Goal: Information Seeking & Learning: Check status

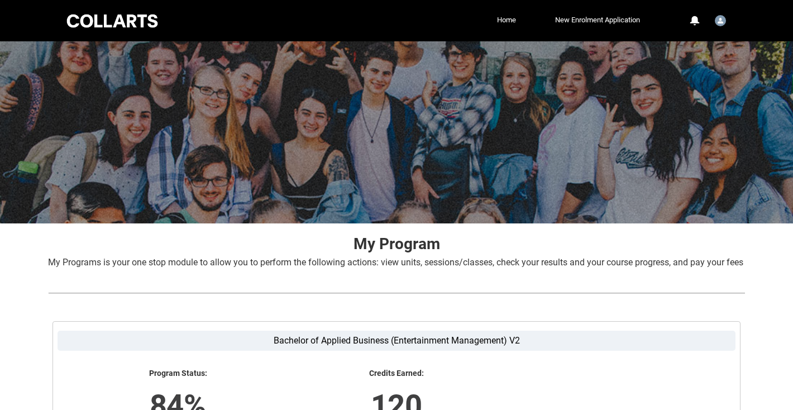
scroll to position [212, 0]
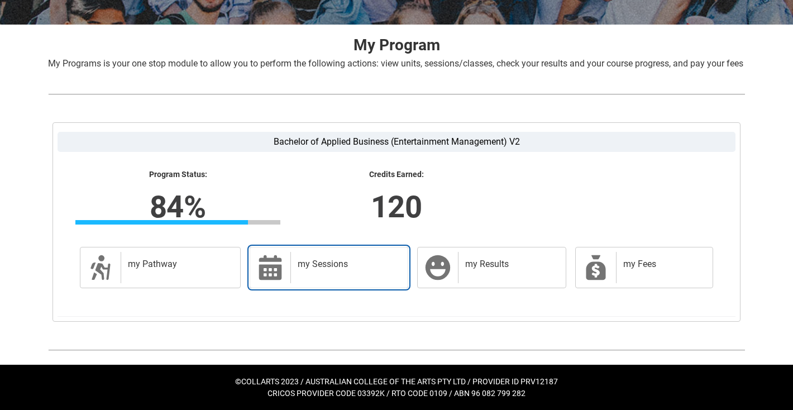
click at [300, 269] on h2 "my Sessions" at bounding box center [347, 264] width 99 height 11
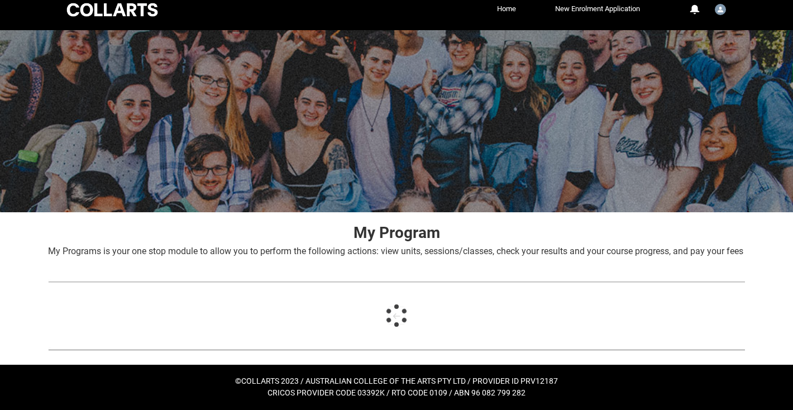
scroll to position [26, 0]
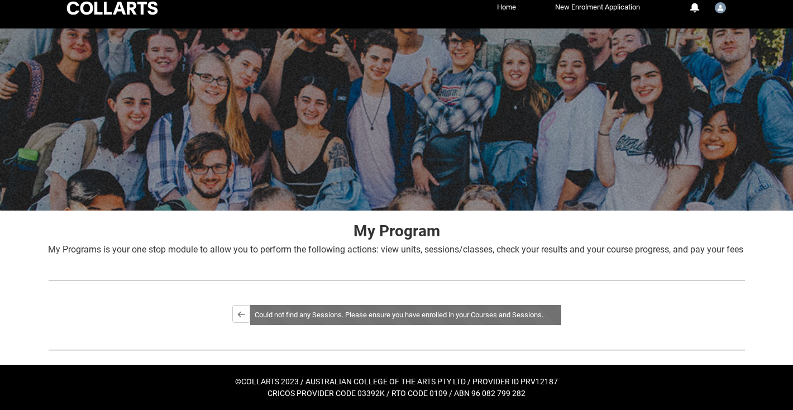
click at [300, 302] on div "Bachelor of Applied Business (Entertainment Management) V2 Program Status: 84% …" at bounding box center [396, 315] width 715 height 40
click at [305, 310] on div "Could not find any Sessions. Please ensure you have enrolled in your Courses an…" at bounding box center [405, 315] width 311 height 20
click at [240, 316] on lightning-primitive-icon "button" at bounding box center [241, 314] width 8 height 8
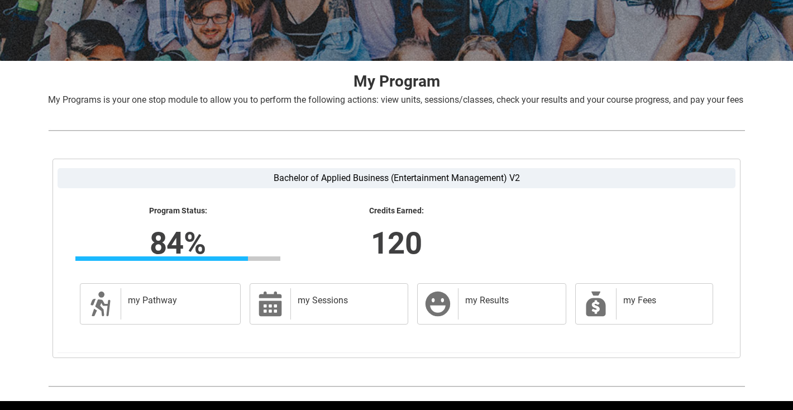
scroll to position [212, 0]
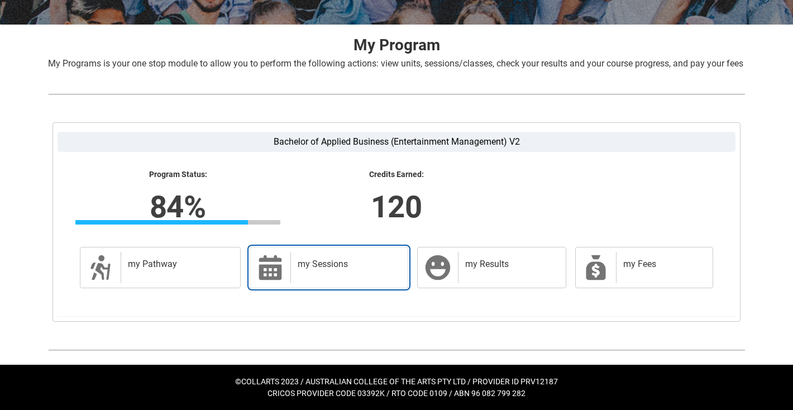
click at [274, 278] on icon at bounding box center [270, 267] width 23 height 25
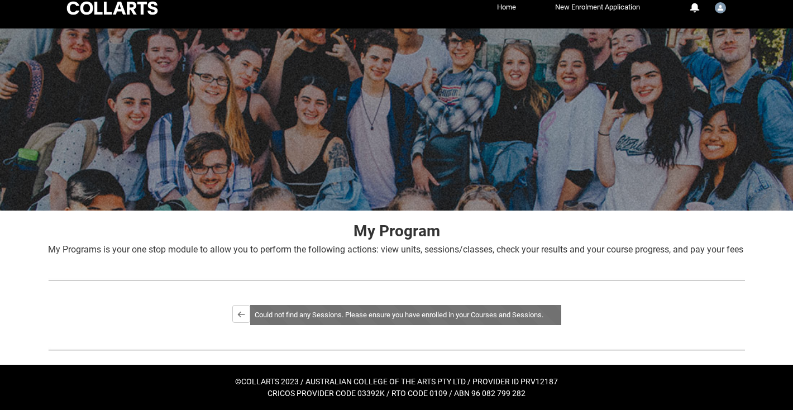
scroll to position [0, 0]
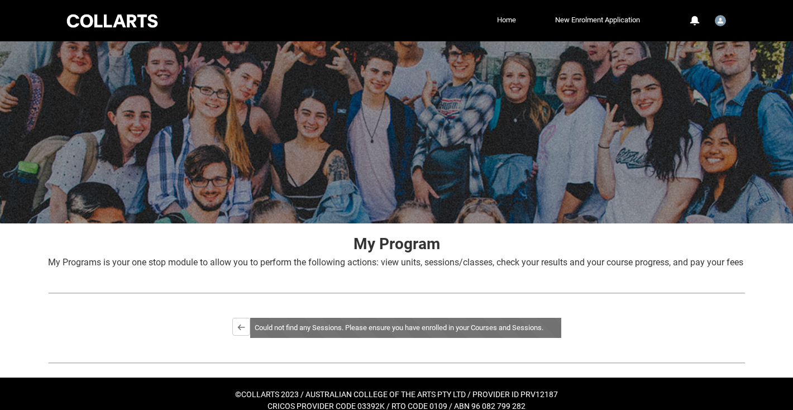
click at [503, 21] on link "Home" at bounding box center [506, 20] width 25 height 17
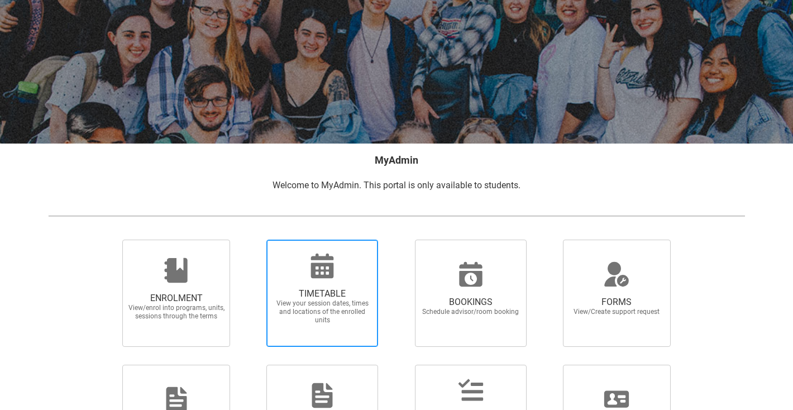
scroll to position [127, 0]
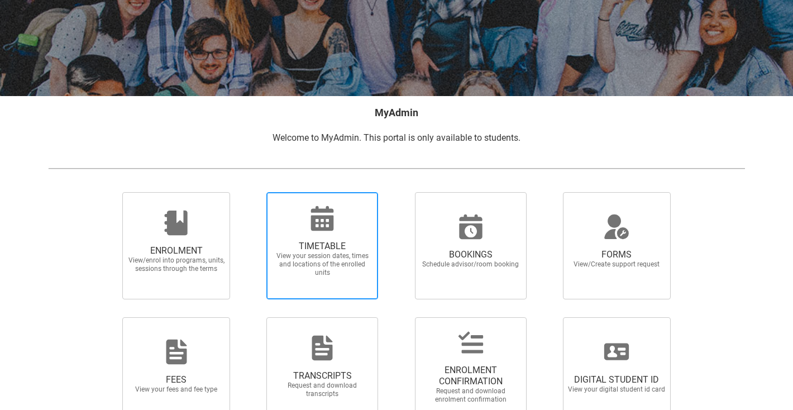
click at [314, 229] on icon at bounding box center [322, 218] width 23 height 25
click at [252, 192] on input "TIMETABLE View your session dates, times and locations of the enrolled units" at bounding box center [252, 192] width 1 height 1
radio input "true"
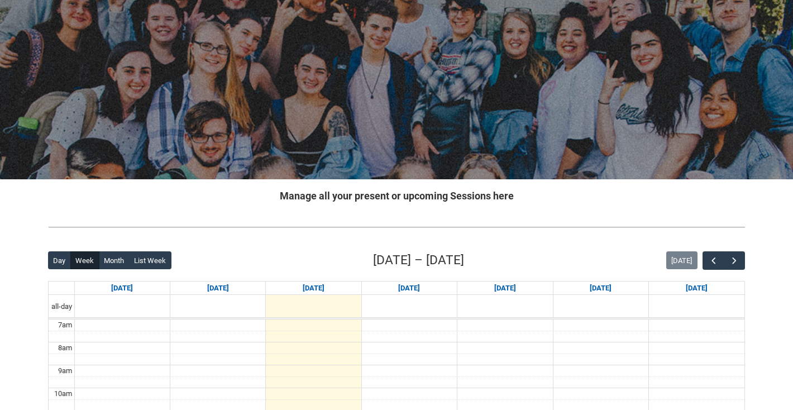
scroll to position [56, 0]
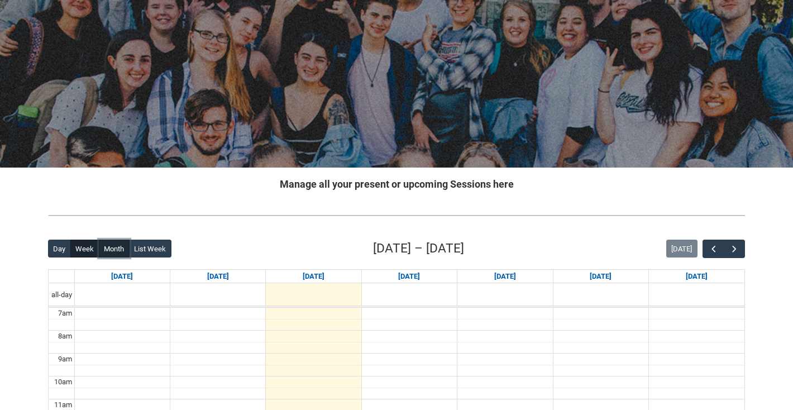
click at [119, 247] on button "Month" at bounding box center [114, 249] width 31 height 18
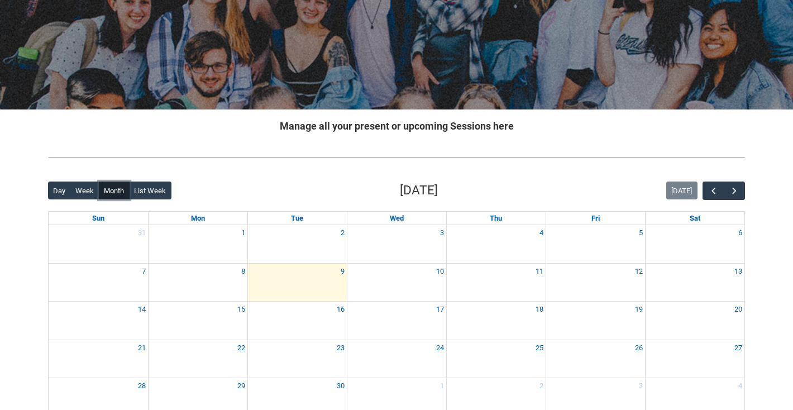
scroll to position [0, 0]
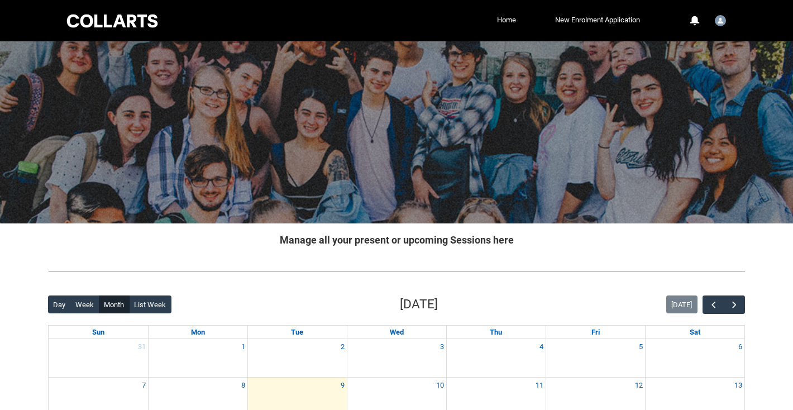
click at [519, 20] on li "New Enrolment Application" at bounding box center [581, 20] width 124 height 17
click at [504, 21] on link "Home" at bounding box center [506, 20] width 25 height 17
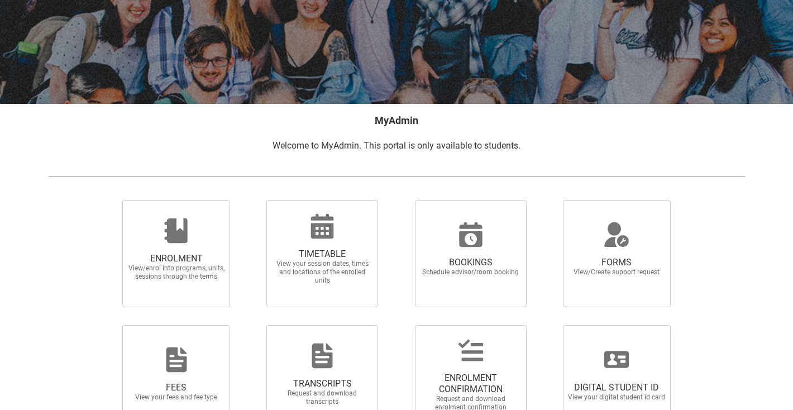
scroll to position [196, 0]
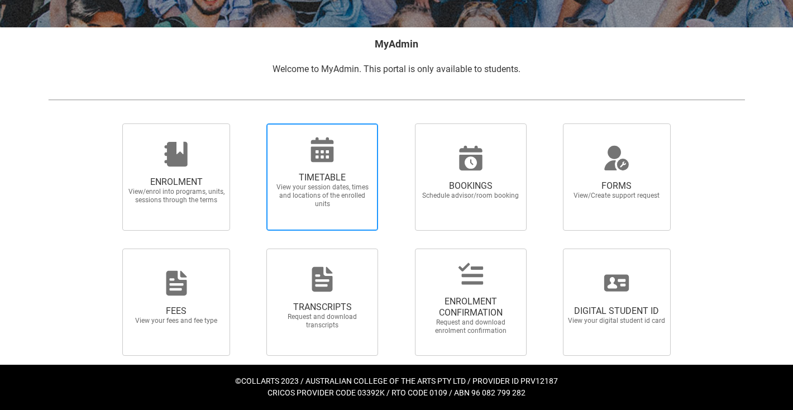
click at [314, 170] on span "TIMETABLE View your session dates, times and locations of the enrolled units" at bounding box center [322, 190] width 107 height 54
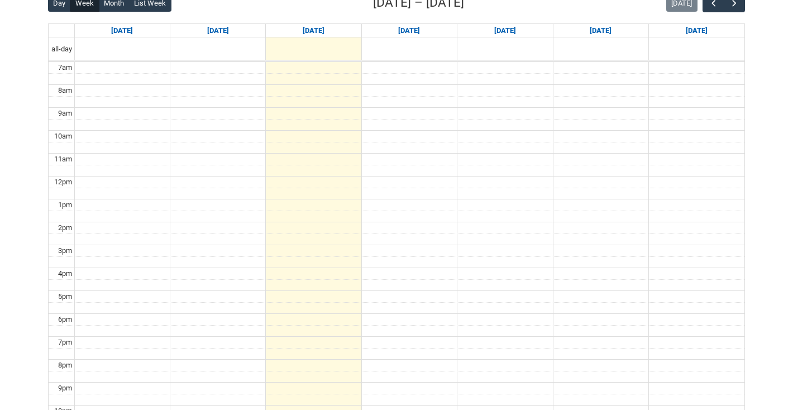
scroll to position [209, 0]
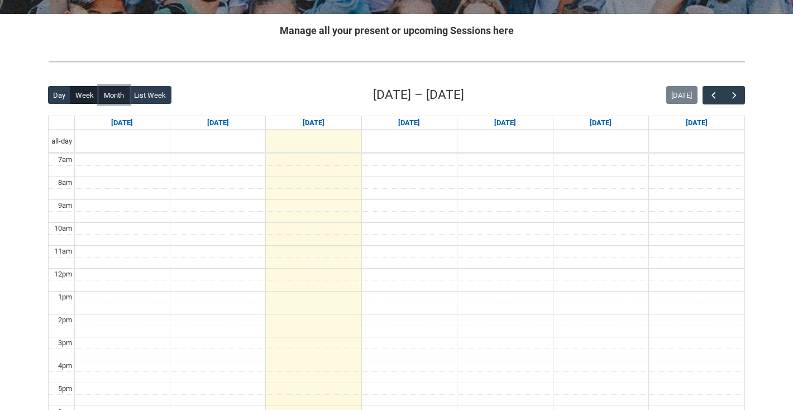
click at [114, 99] on button "Month" at bounding box center [114, 95] width 31 height 18
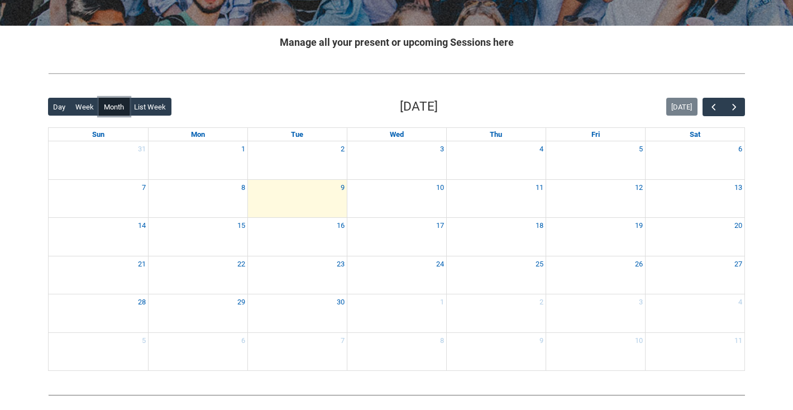
scroll to position [200, 0]
